Goal: Information Seeking & Learning: Learn about a topic

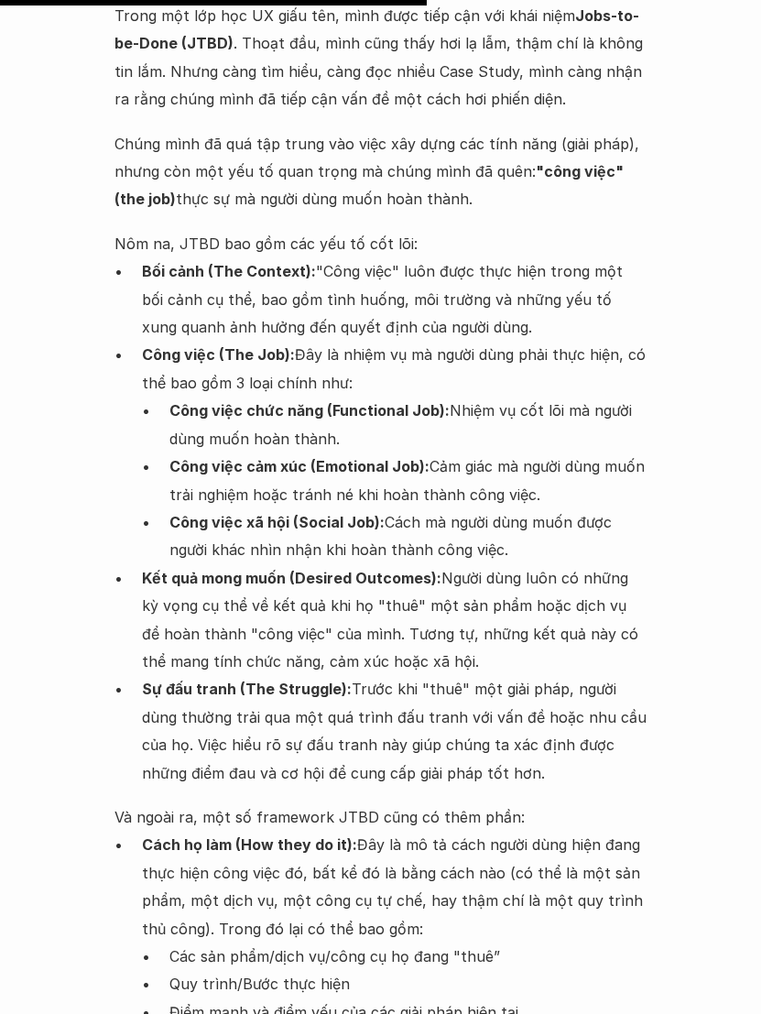
scroll to position [3607, 0]
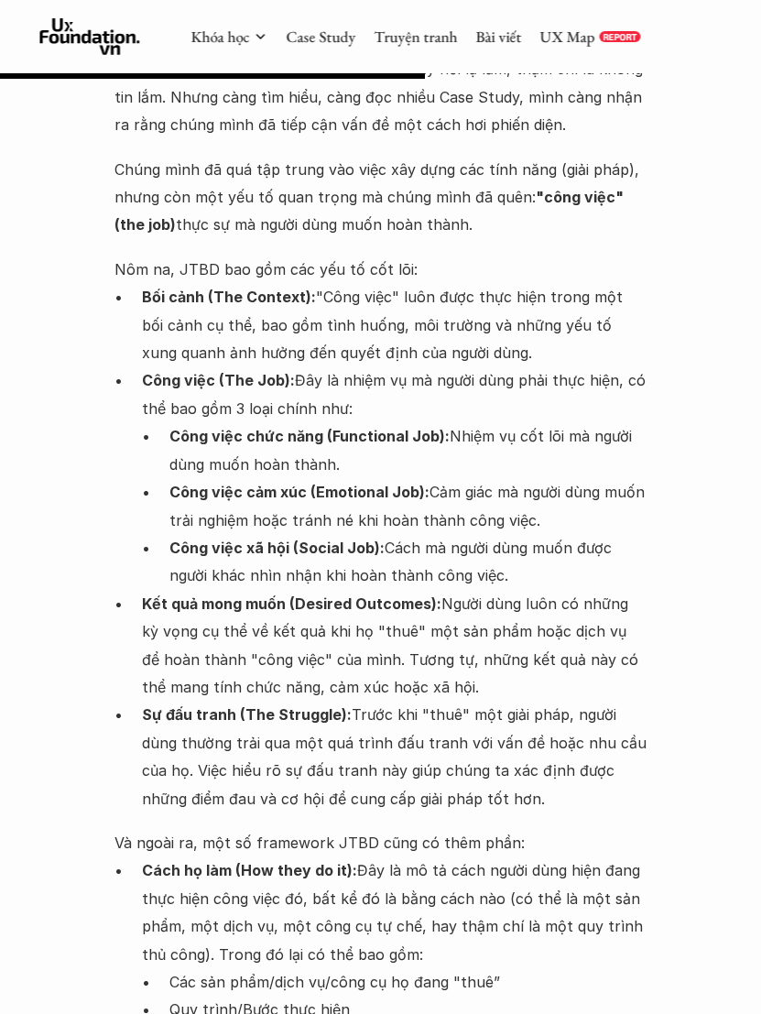
click at [307, 705] on strong "Sự đấu tranh (The Struggle):" at bounding box center [247, 714] width 210 height 18
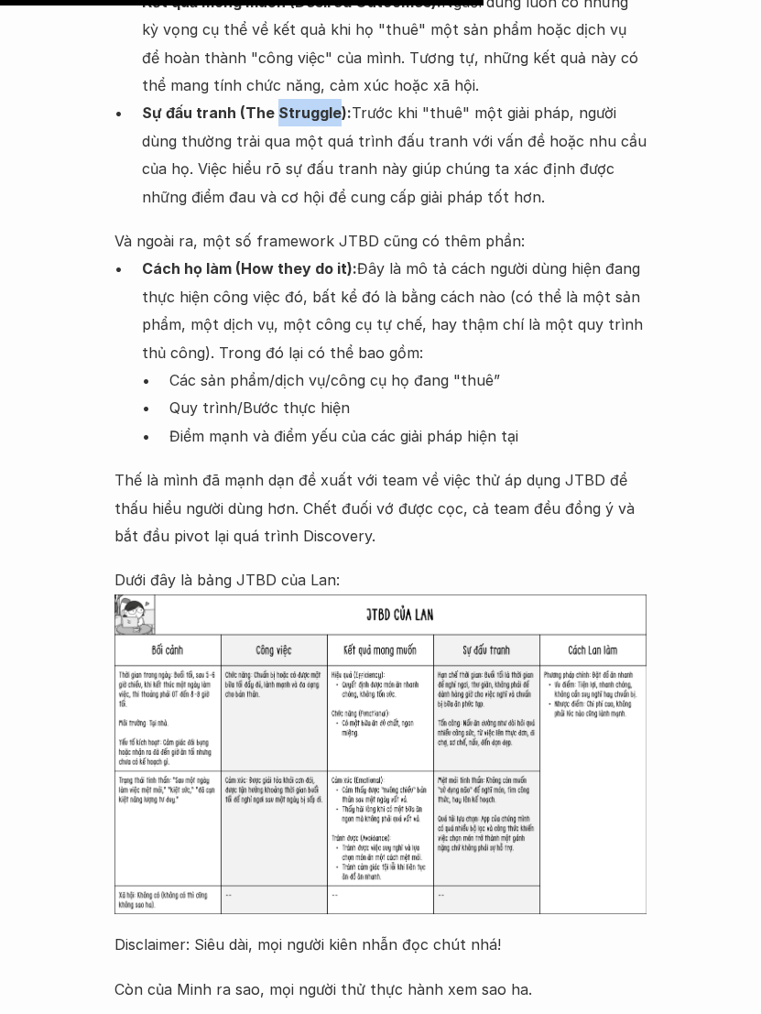
scroll to position [4216, 0]
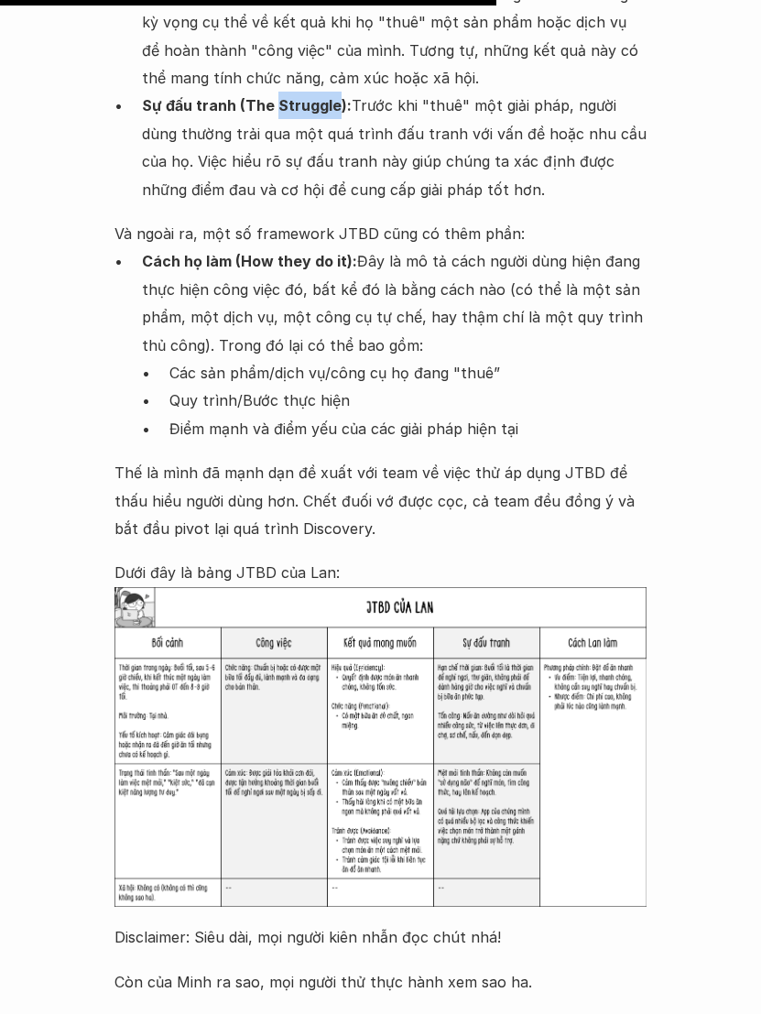
click at [356, 587] on img at bounding box center [380, 747] width 533 height 320
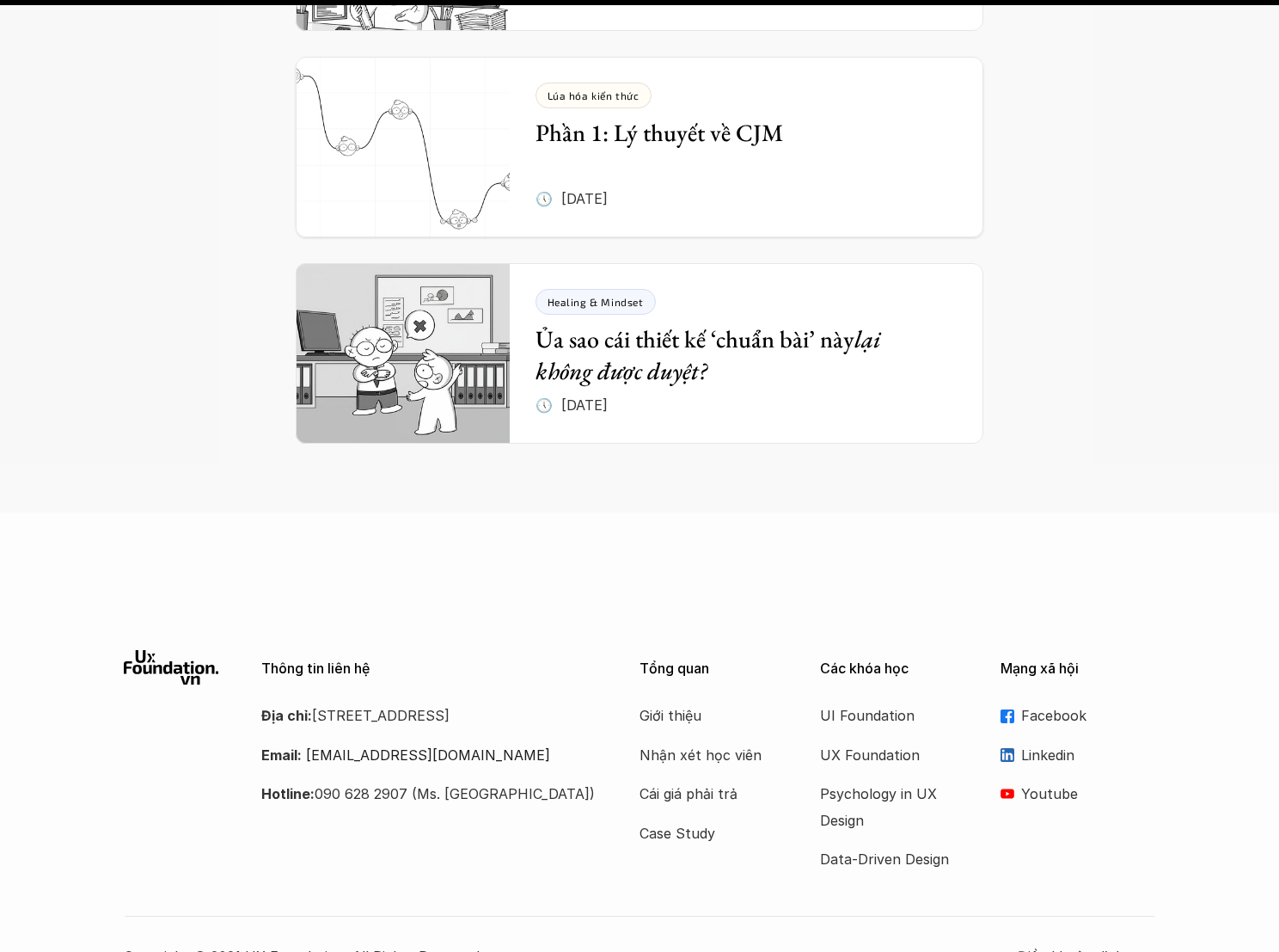
scroll to position [7013, 0]
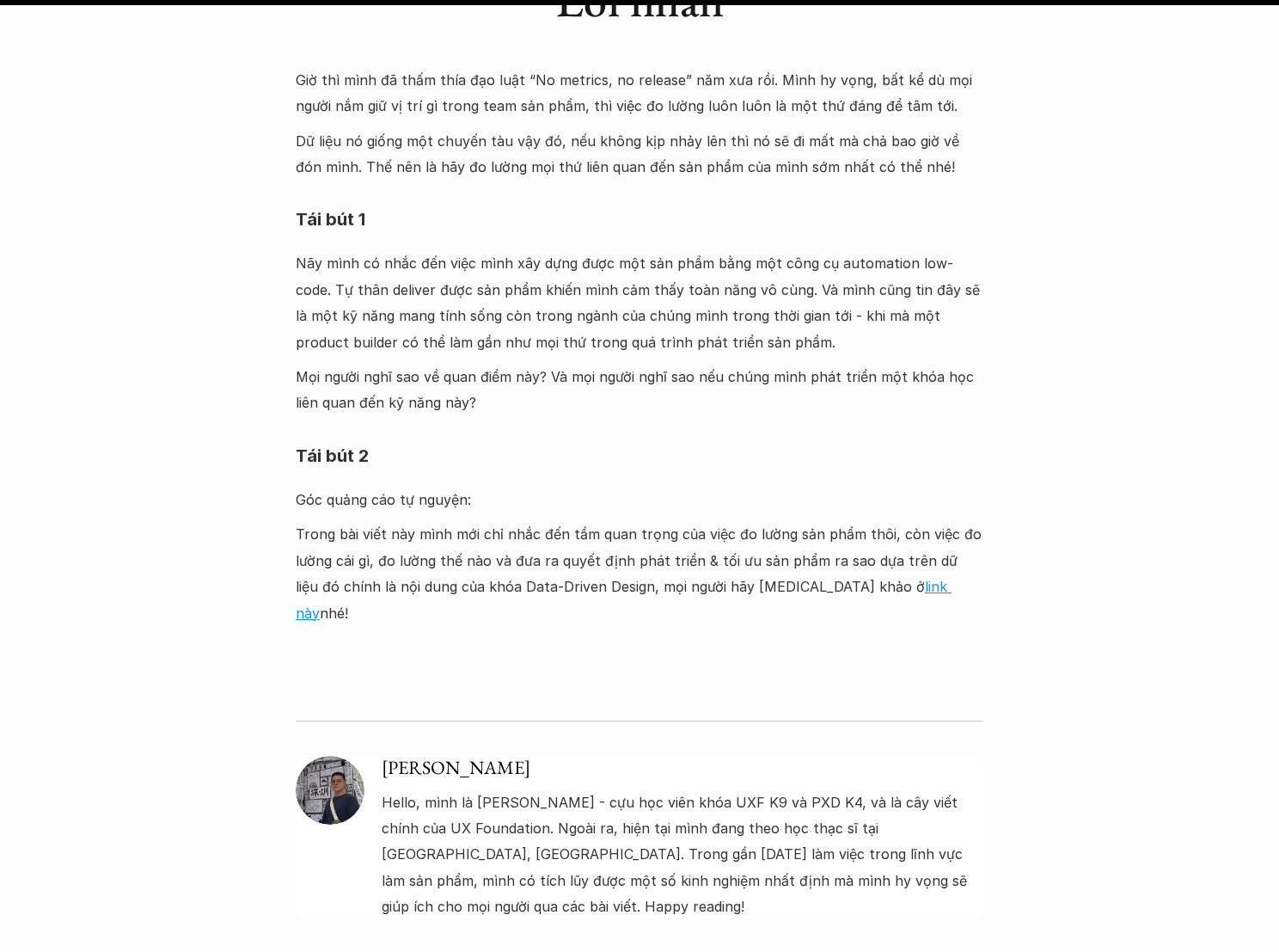
scroll to position [6298, 0]
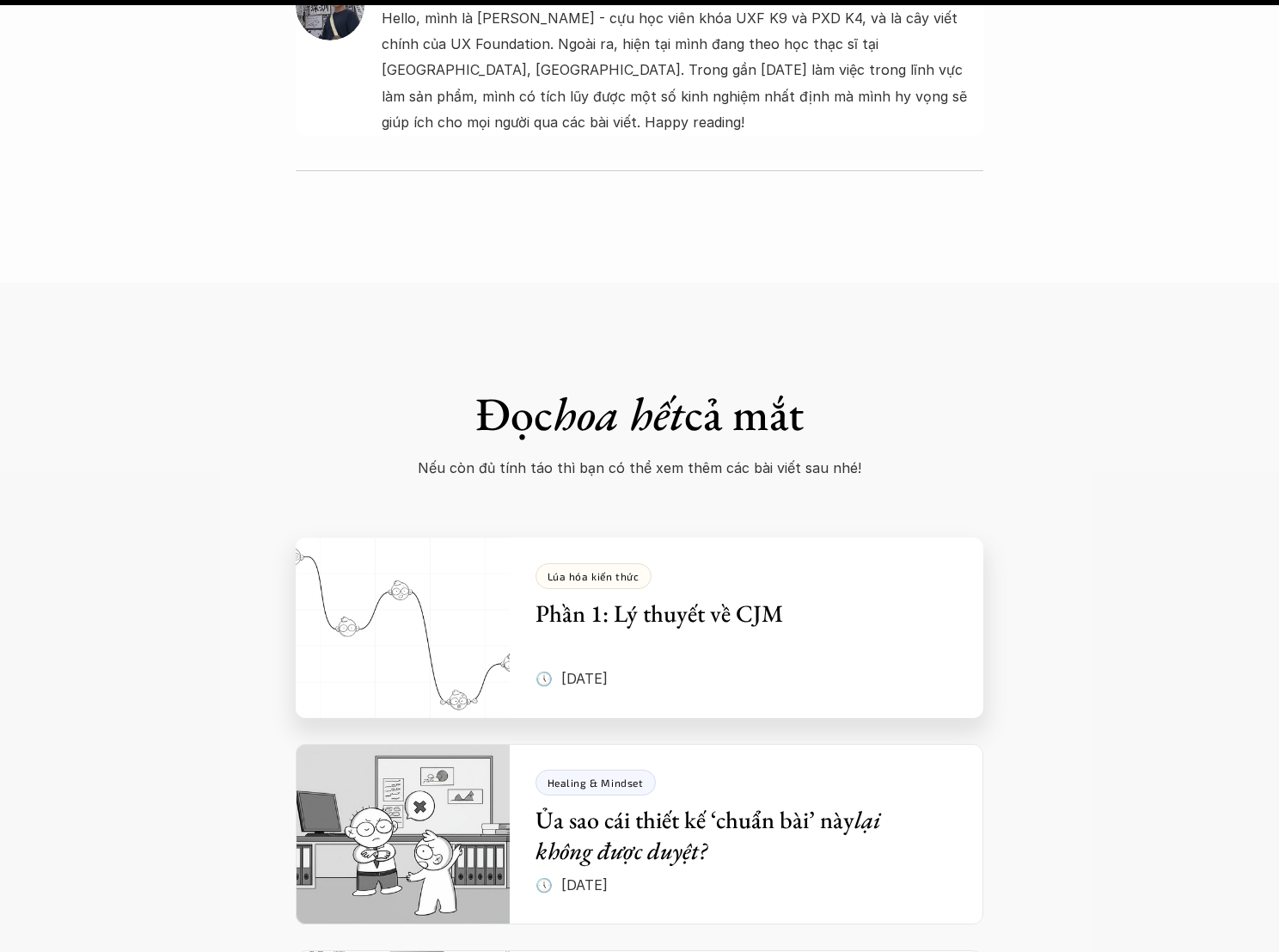
click at [654, 537] on div "Lúa hóa kiến thức Phần 1: Lý thuyết về CJM 🕔 5 thg 6, 2025" at bounding box center [760, 627] width 449 height 180
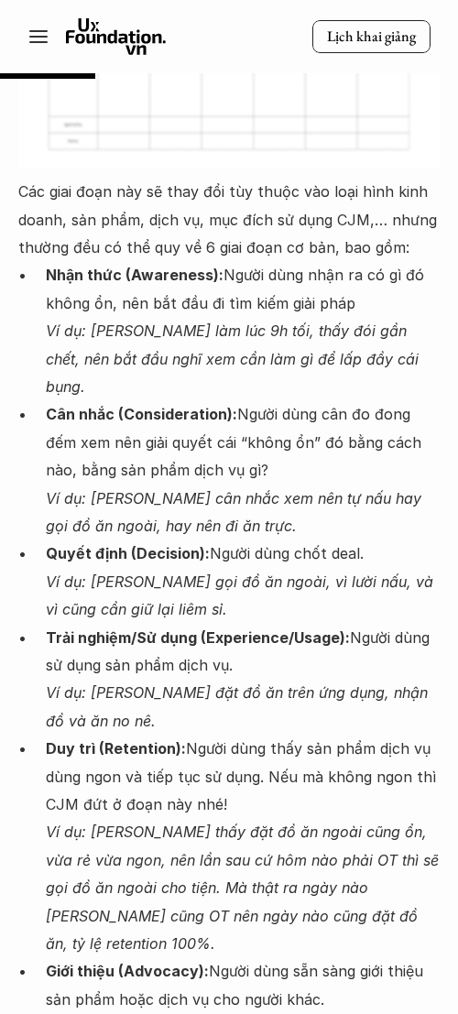
scroll to position [3066, 0]
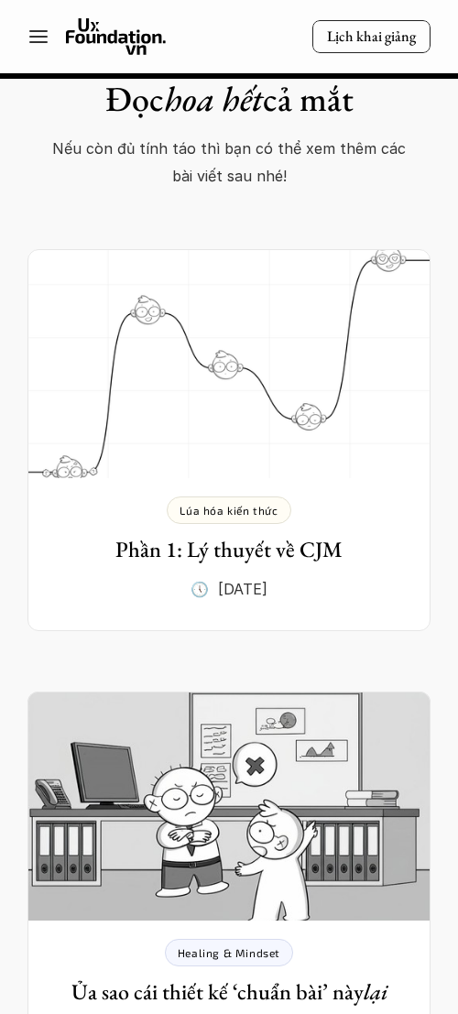
scroll to position [7524, 0]
